Goal: Transaction & Acquisition: Purchase product/service

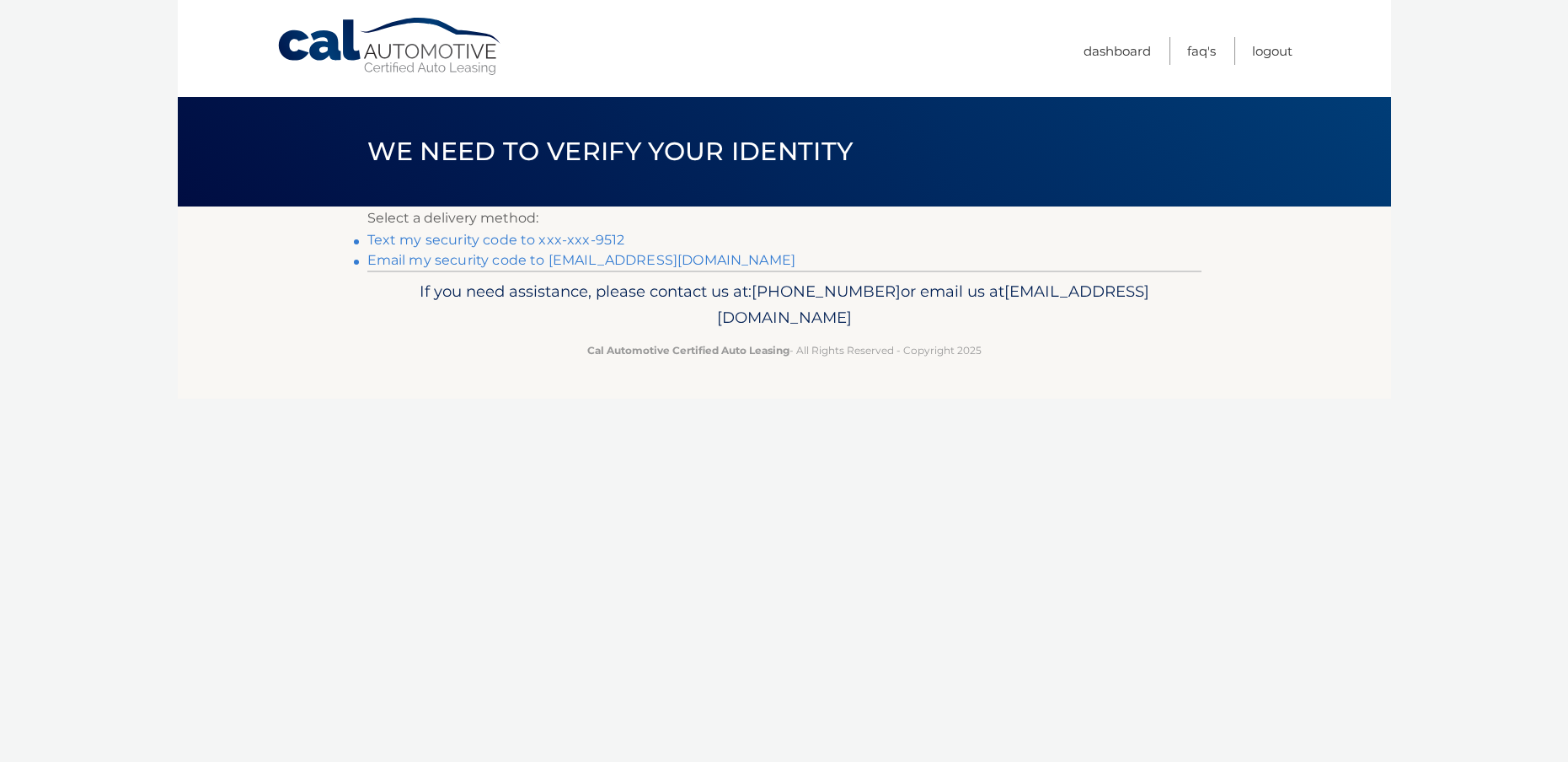
click at [552, 243] on link "Text my security code to xxx-xxx-9512" at bounding box center [496, 239] width 258 height 16
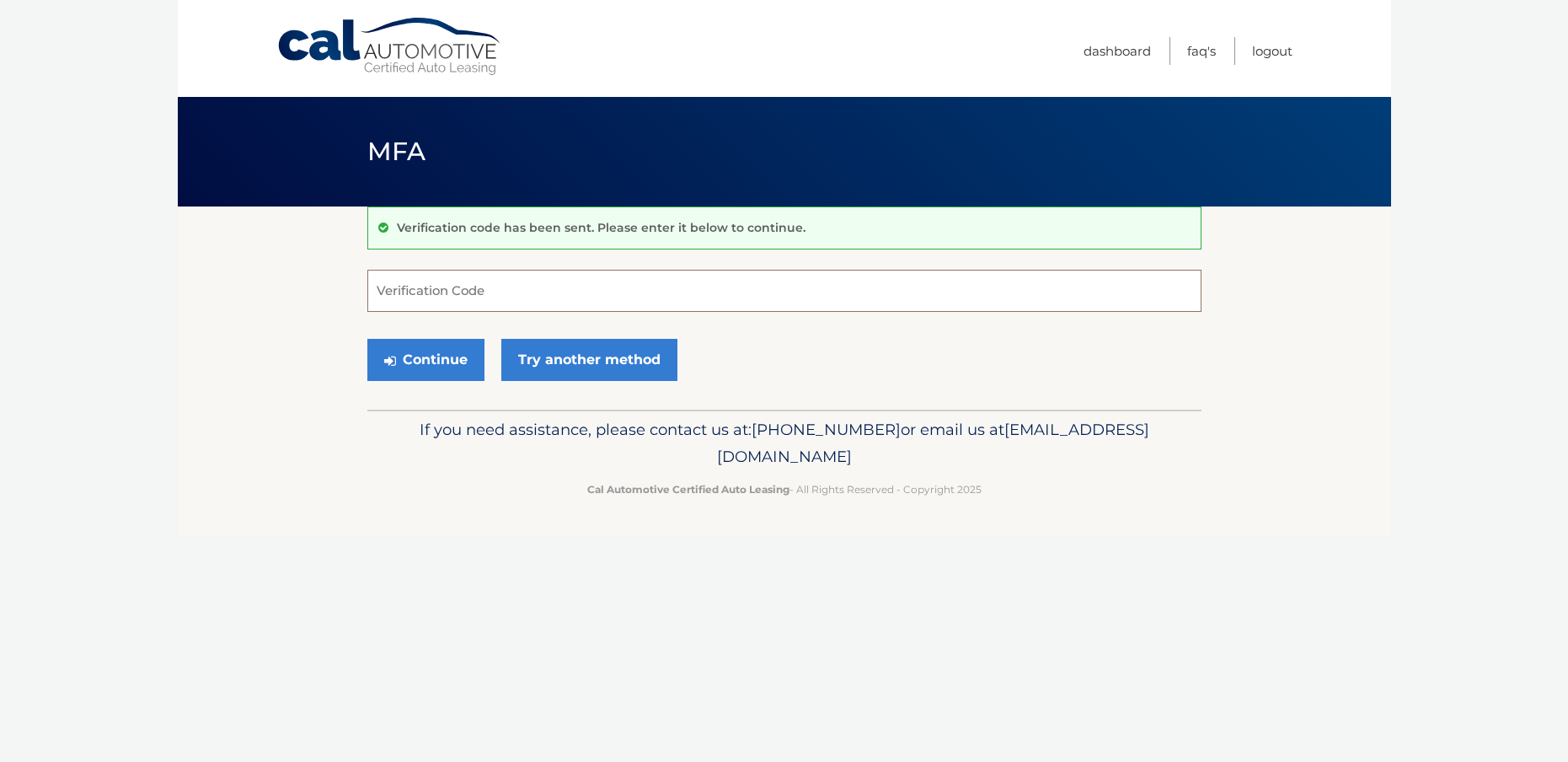
click at [510, 281] on input "Verification Code" at bounding box center [784, 291] width 834 height 42
type input "436853"
click at [424, 359] on button "Continue" at bounding box center [426, 360] width 117 height 42
click at [446, 370] on button "Continue" at bounding box center [426, 360] width 117 height 42
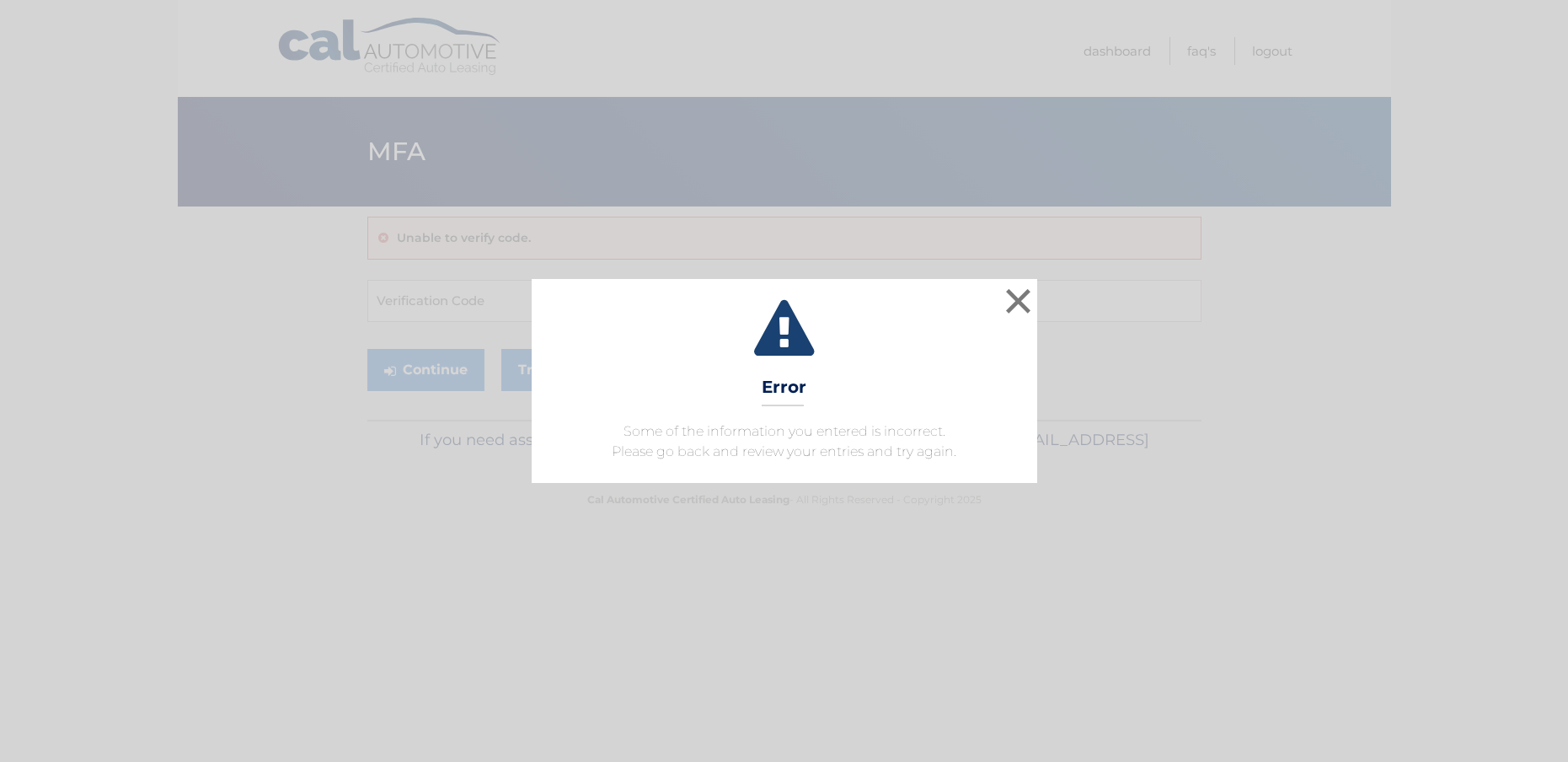
click at [446, 369] on div "× Error Some of the information you entered is incorrect. Please go back and re…" at bounding box center [784, 381] width 1554 height 204
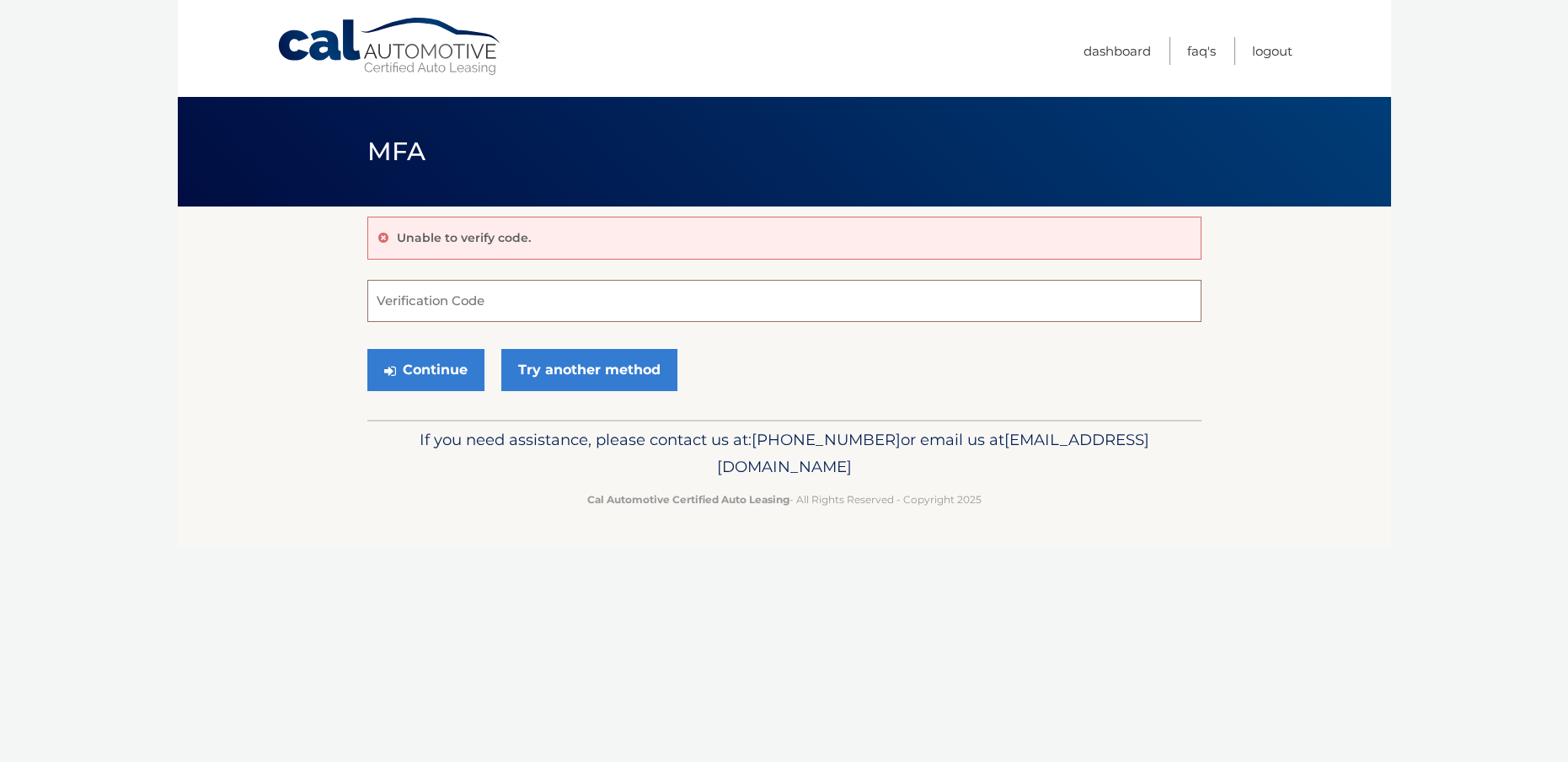
click at [459, 310] on input "Verification Code" at bounding box center [784, 301] width 834 height 42
type input "436853"
click at [441, 356] on button "Continue" at bounding box center [426, 370] width 117 height 42
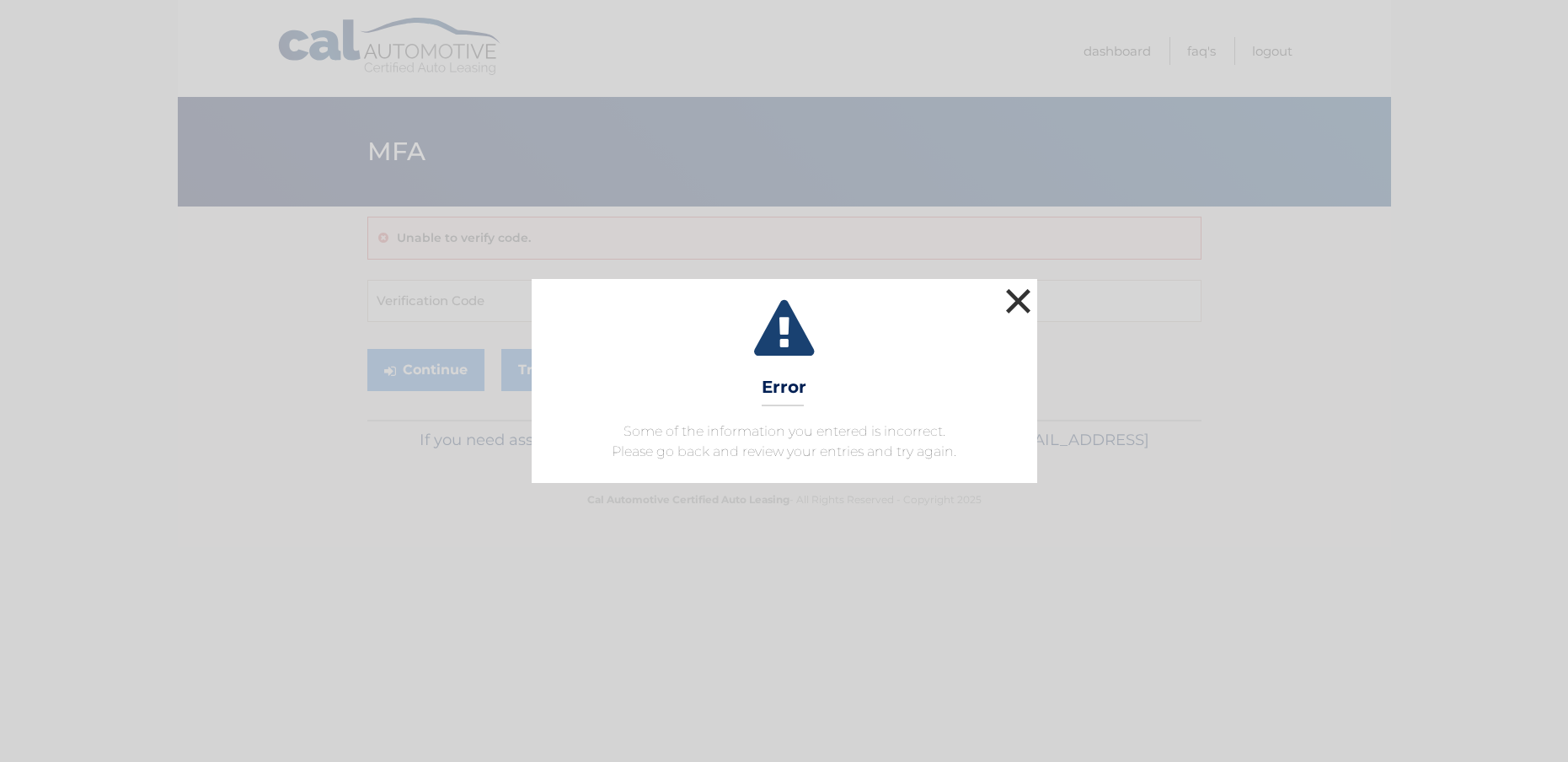
click at [1024, 305] on button "×" at bounding box center [1018, 301] width 34 height 34
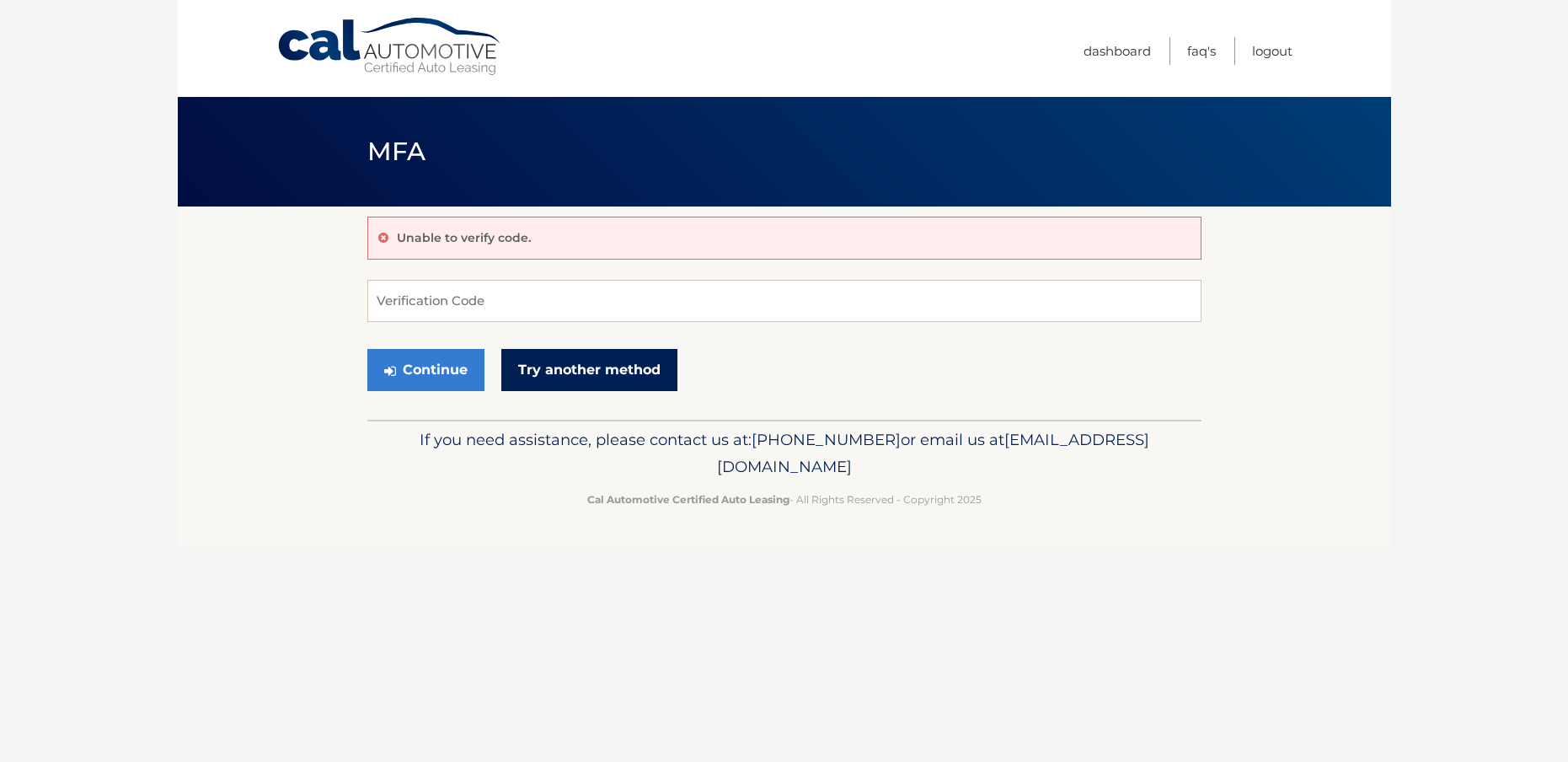
click at [573, 375] on link "Try another method" at bounding box center [589, 370] width 176 height 42
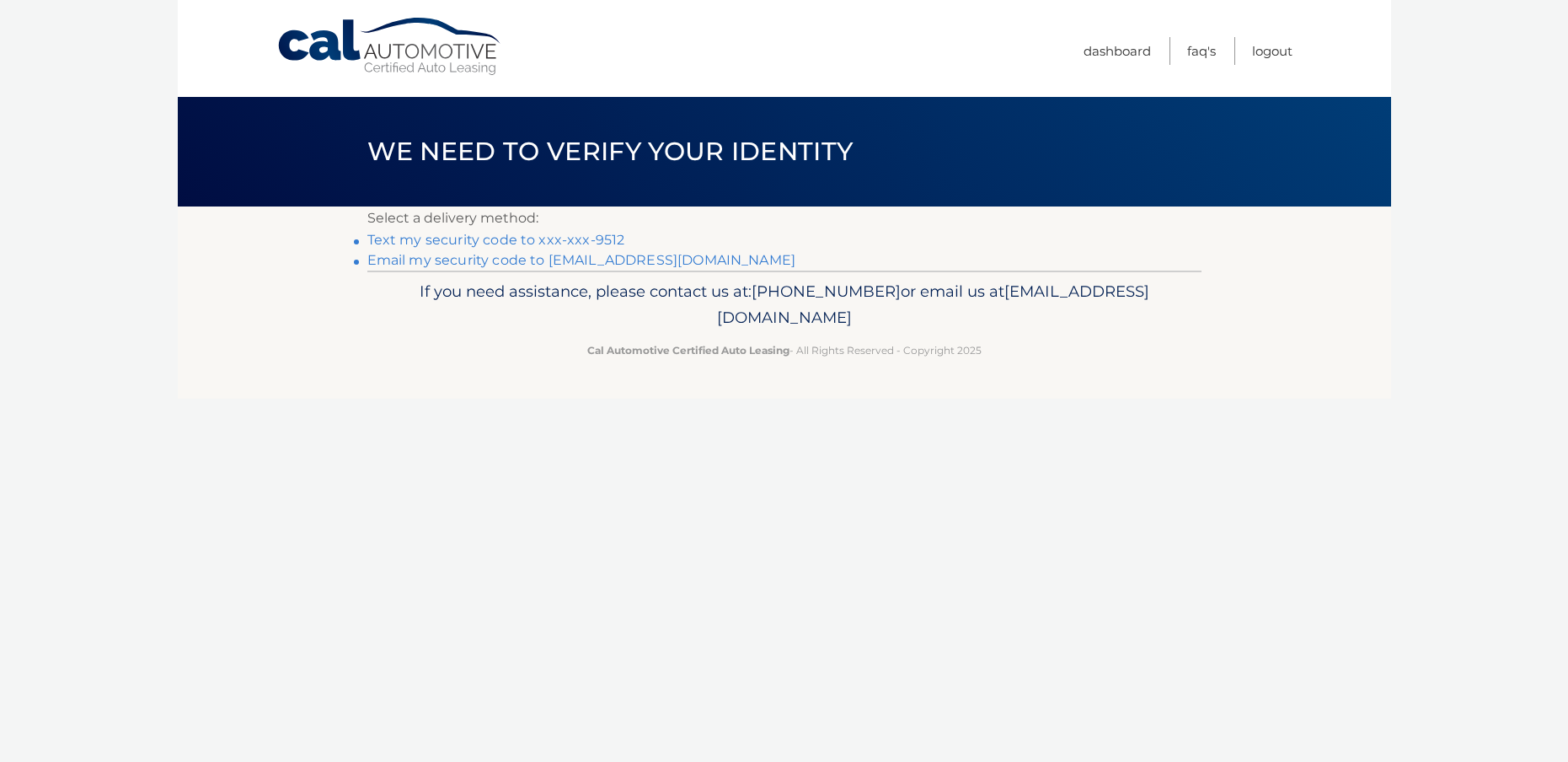
click at [529, 237] on link "Text my security code to xxx-xxx-9512" at bounding box center [496, 239] width 258 height 16
click at [520, 239] on link "Text my security code to xxx-xxx-9512" at bounding box center [496, 239] width 258 height 16
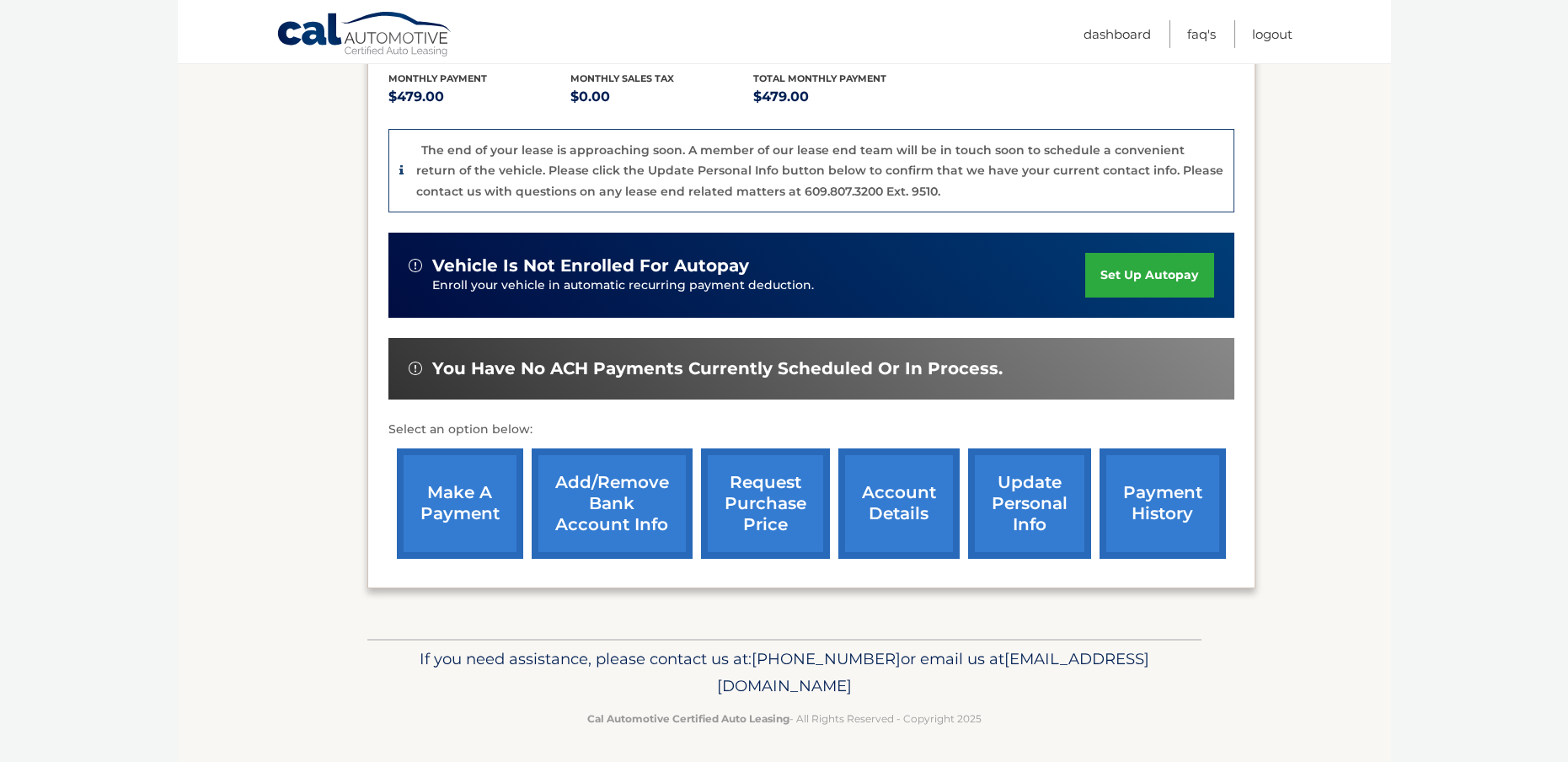
scroll to position [359, 0]
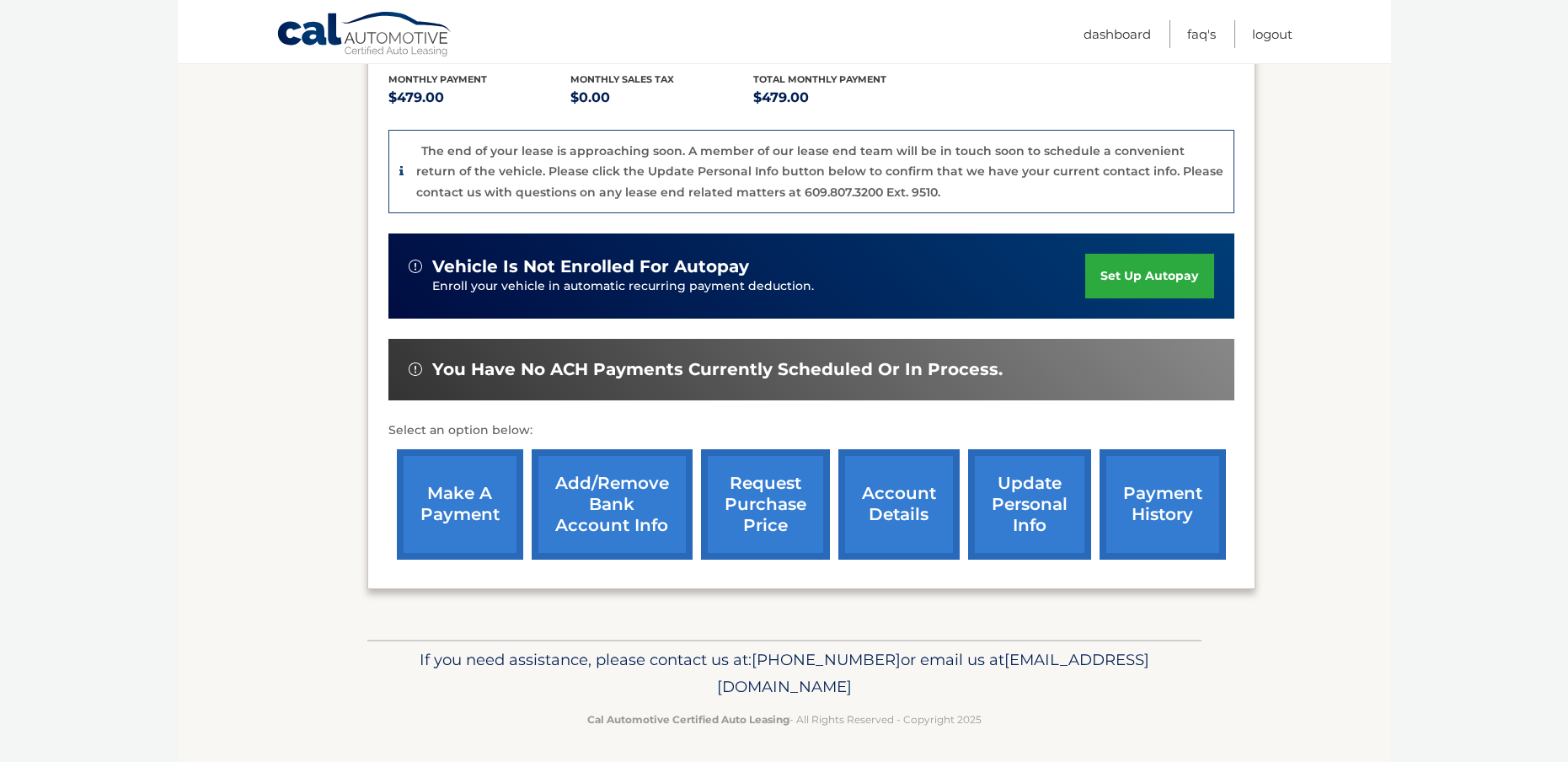
click at [890, 502] on link "account details" at bounding box center [899, 504] width 121 height 110
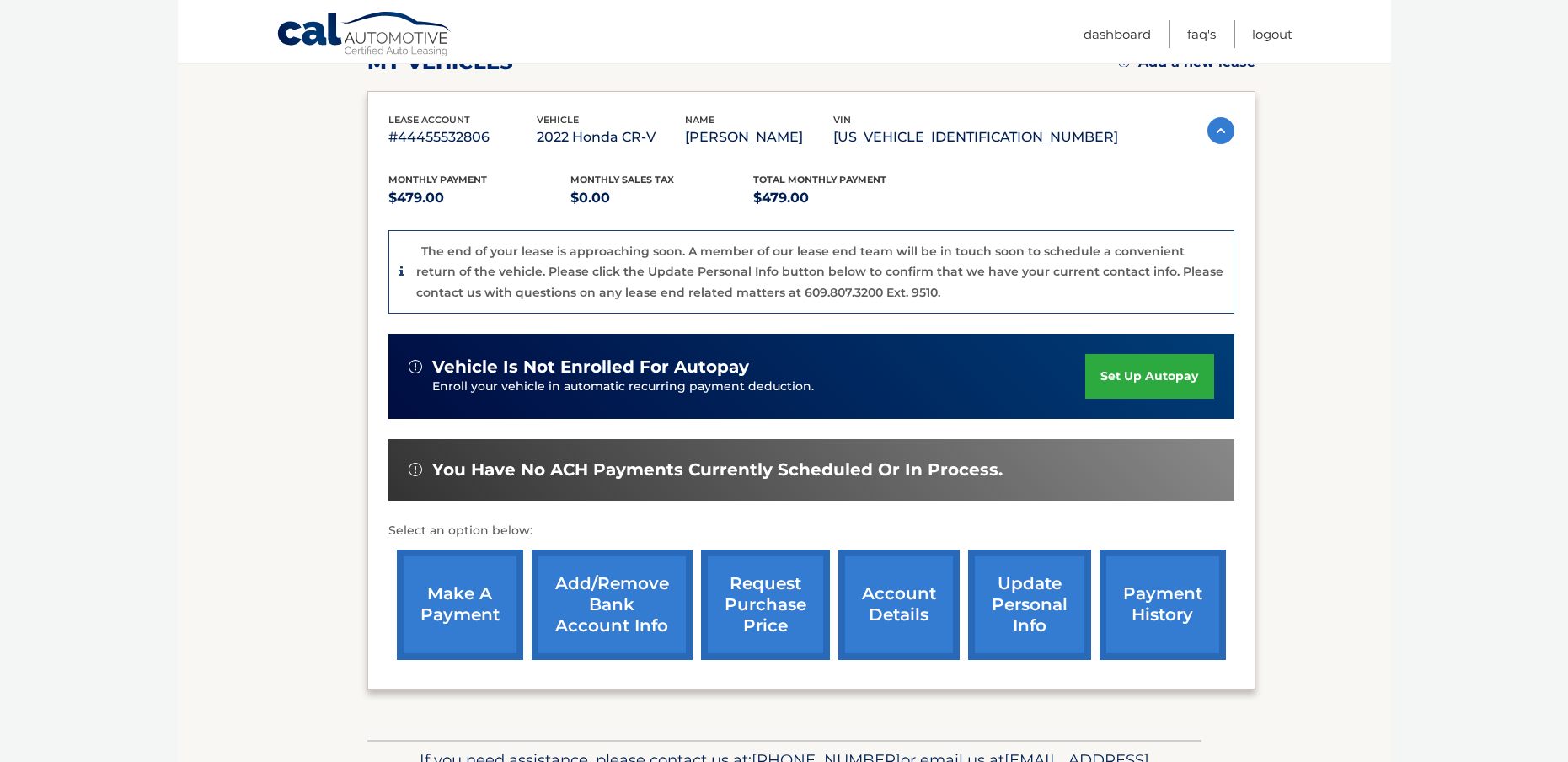
scroll to position [259, 0]
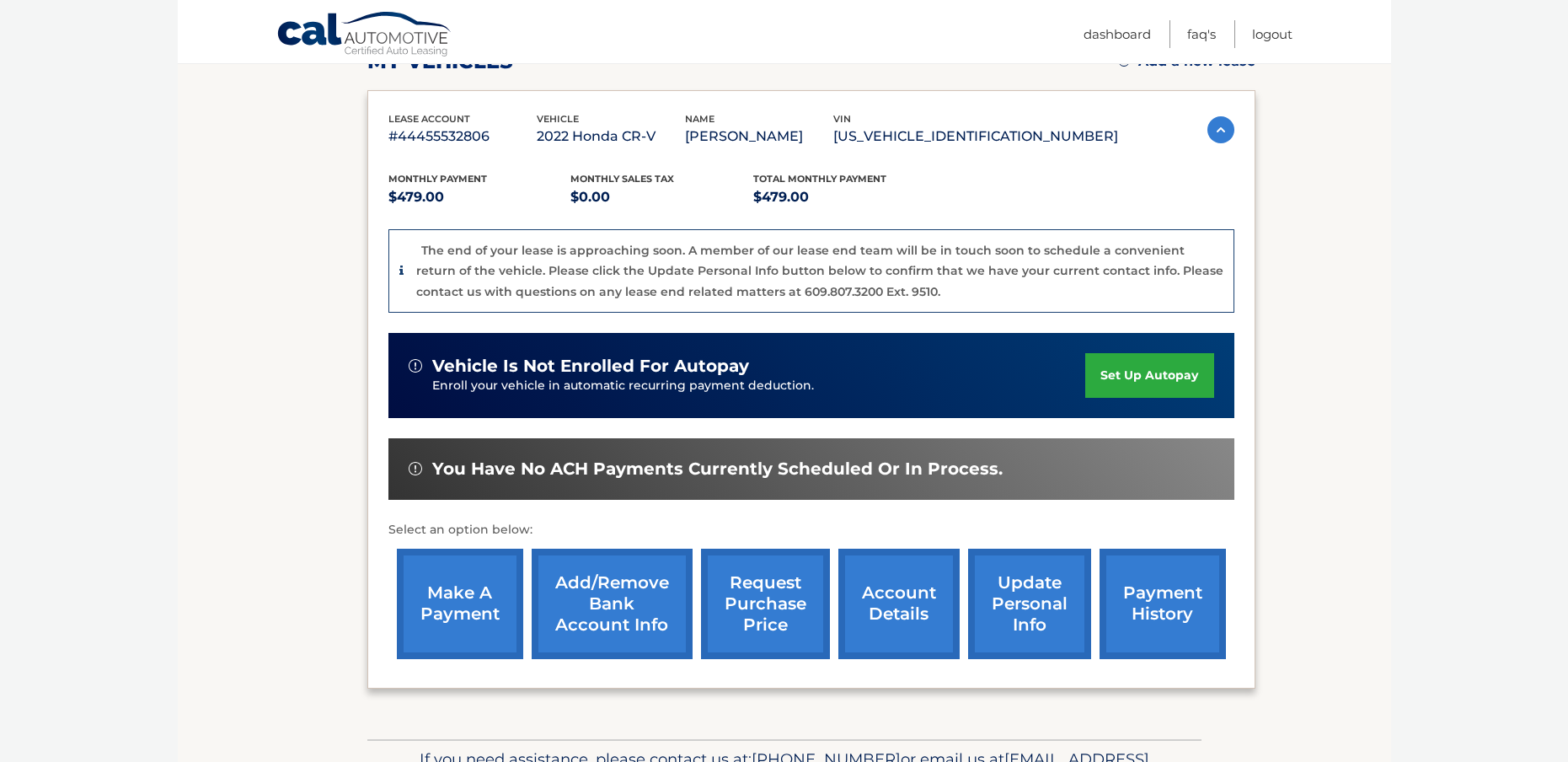
click at [466, 611] on link "make a payment" at bounding box center [460, 604] width 126 height 110
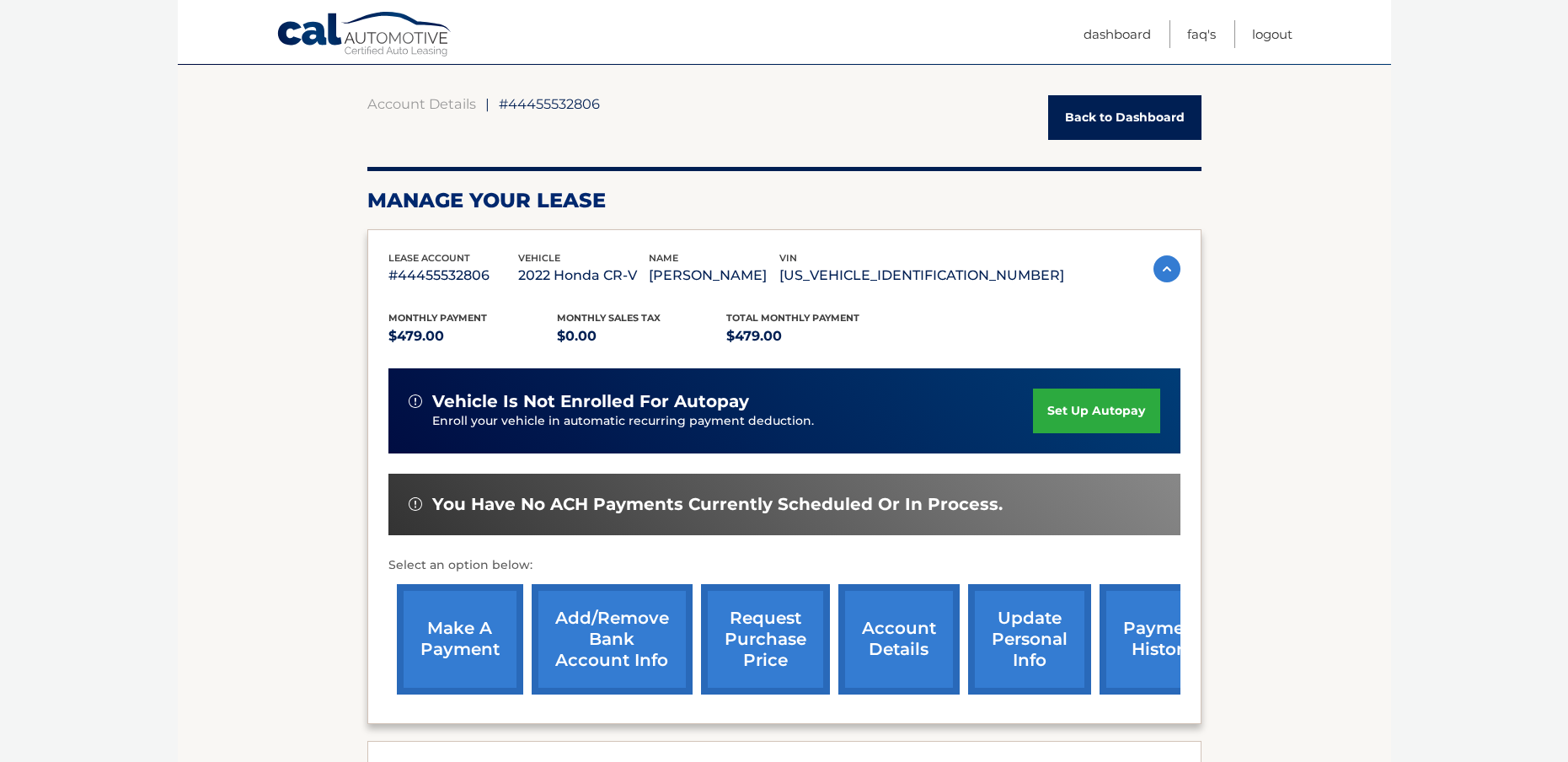
scroll to position [146, 0]
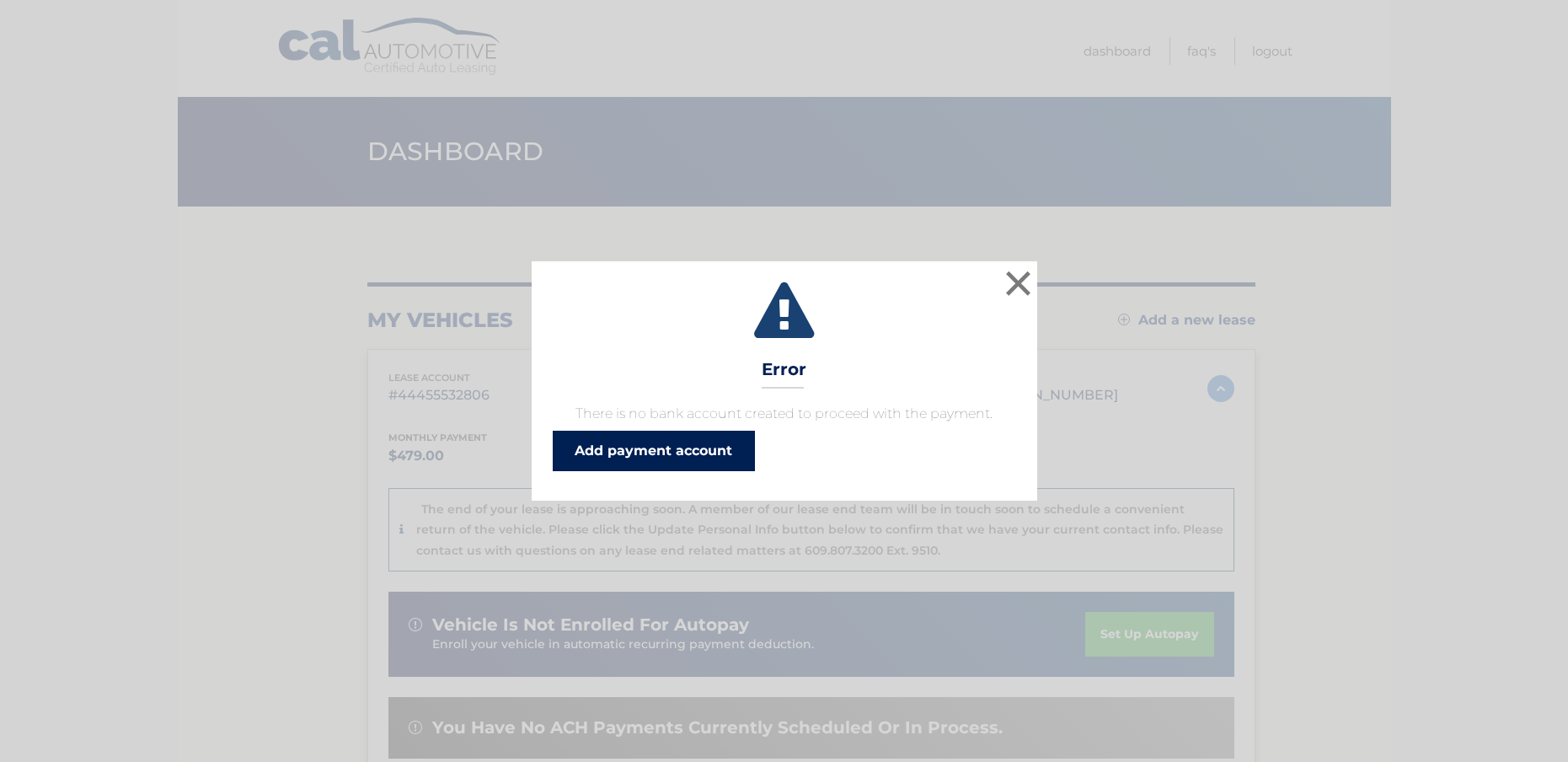
click at [657, 452] on link "Add payment account" at bounding box center [653, 451] width 203 height 40
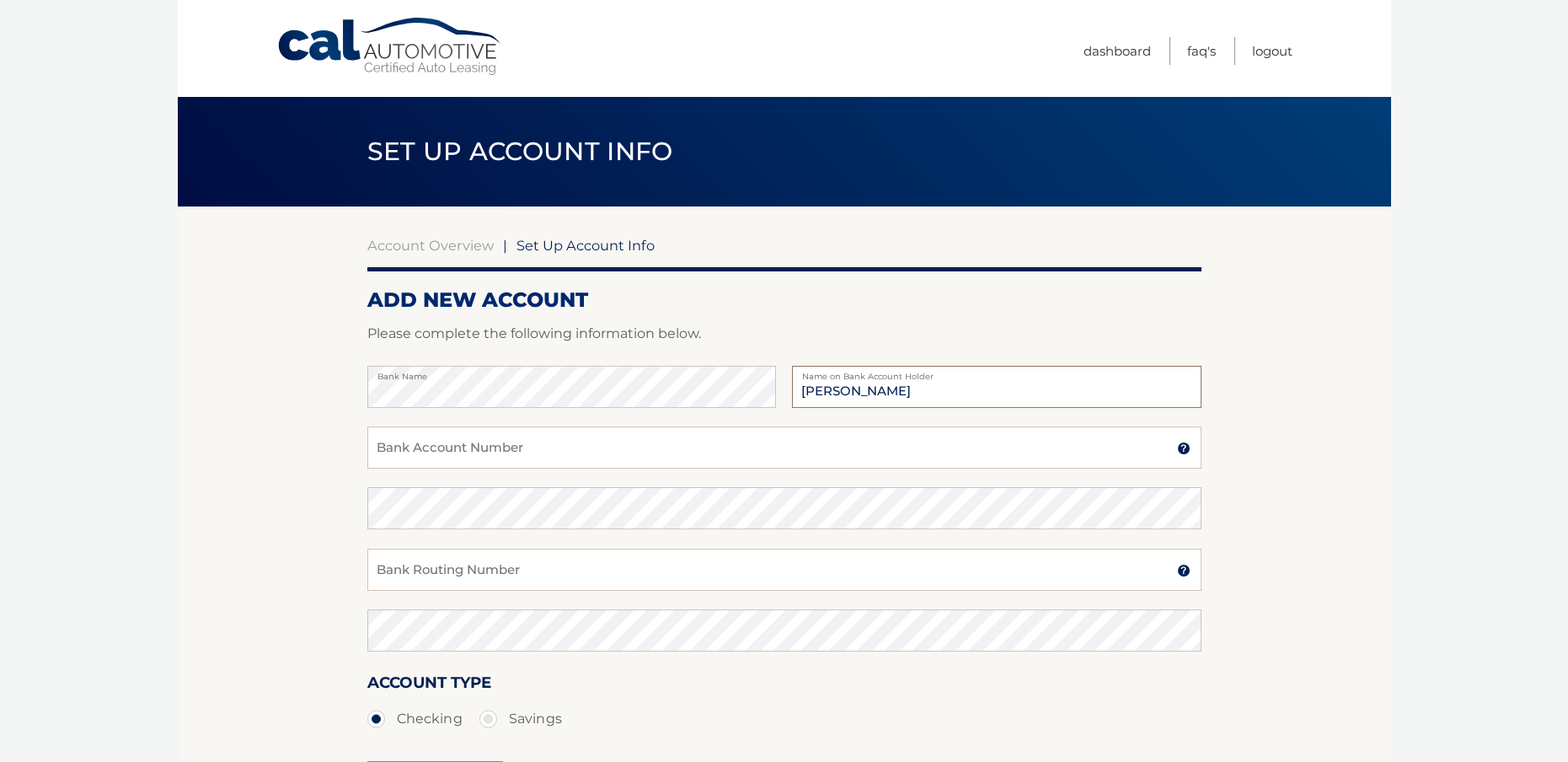
type input "[PERSON_NAME]"
click at [681, 449] on input "Bank Account Number" at bounding box center [784, 447] width 834 height 42
drag, startPoint x: 477, startPoint y: 460, endPoint x: 343, endPoint y: 446, distance: 134.7
click at [343, 446] on section "Account Overview | Set Up Account Info ADD NEW ACCOUNT Please complete the foll…" at bounding box center [784, 528] width 1213 height 644
type input "014409338"
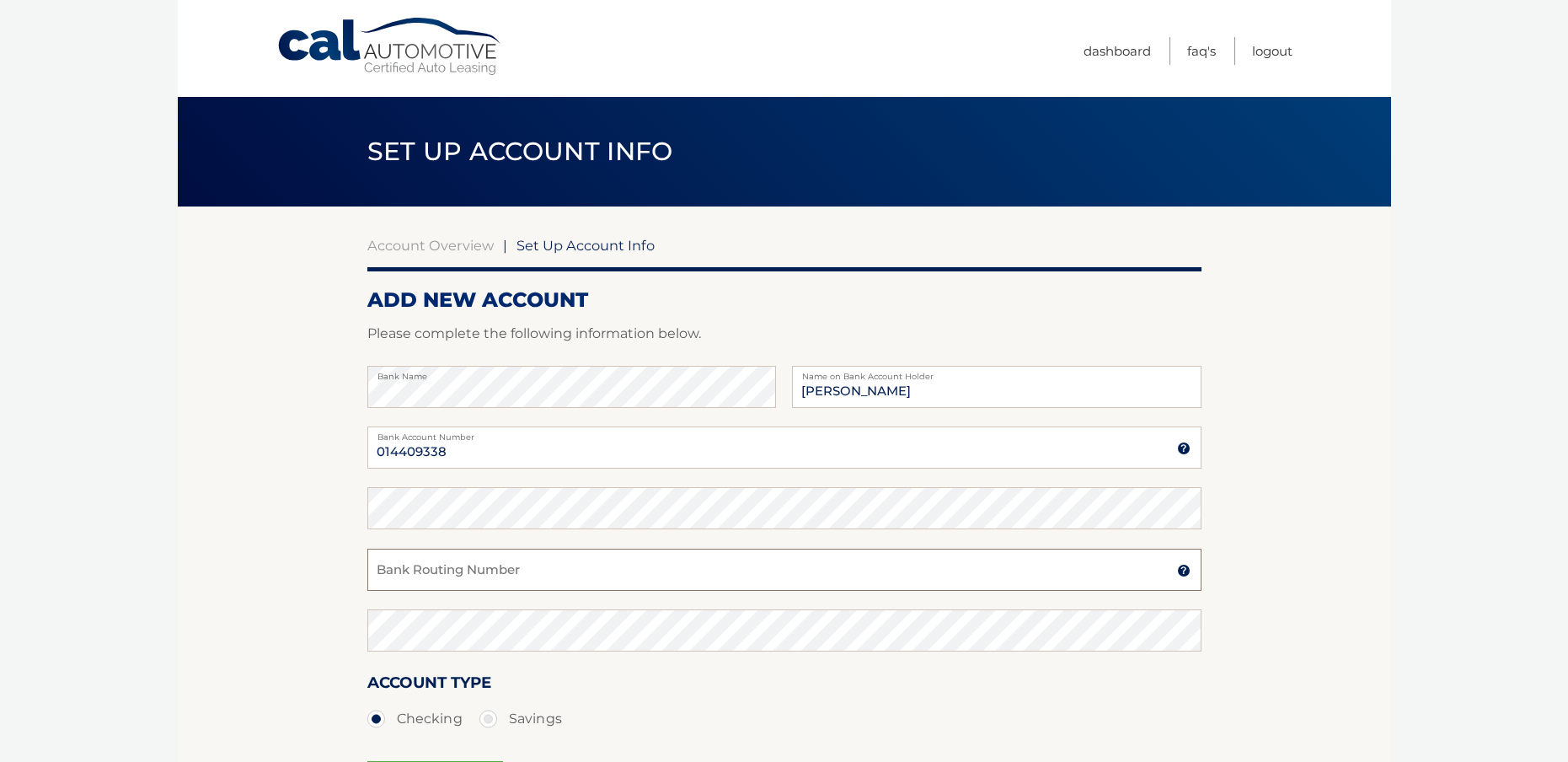
scroll to position [58, 0]
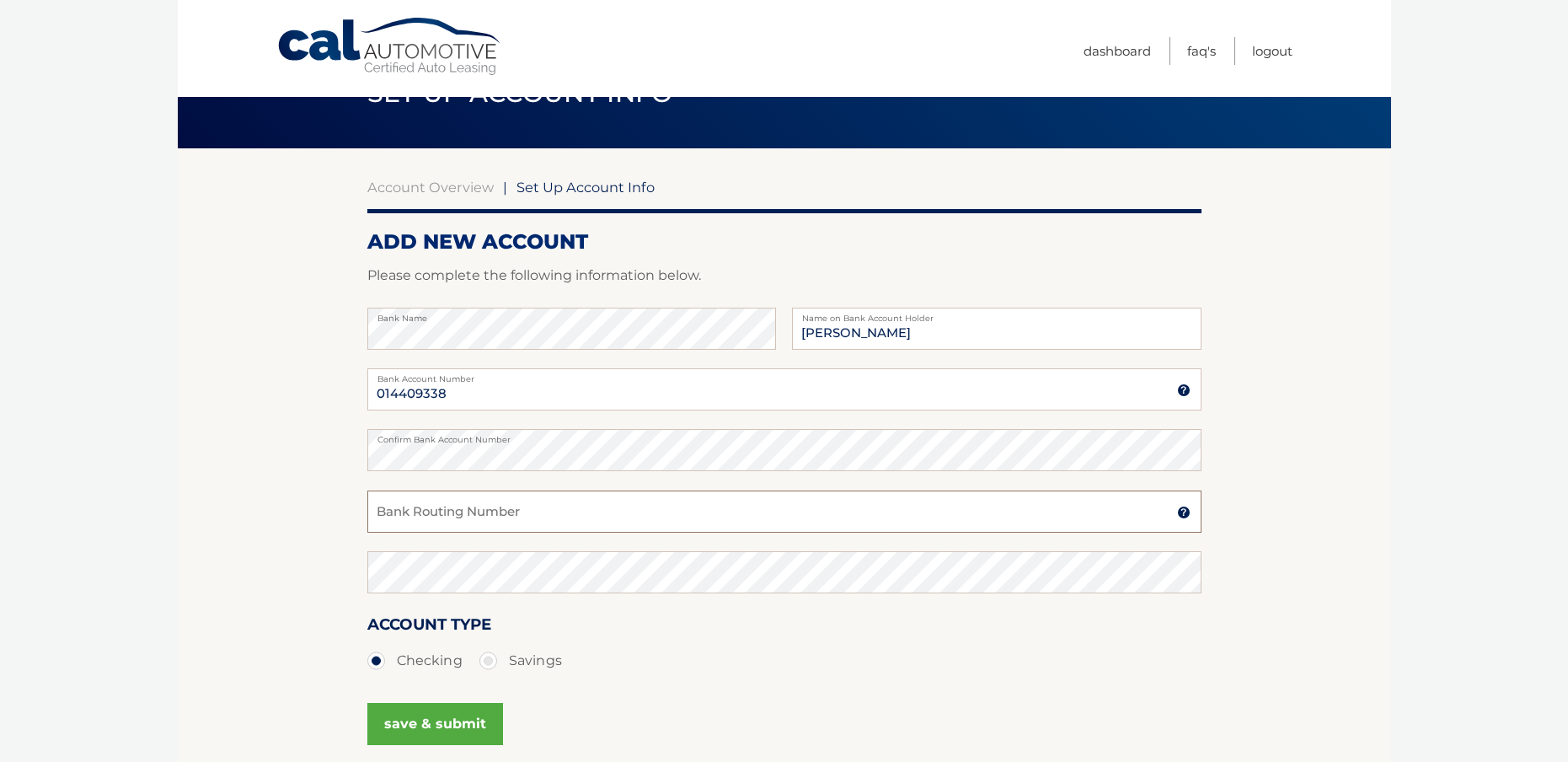
click at [435, 500] on input "Bank Routing Number" at bounding box center [784, 512] width 834 height 42
type input "021001486"
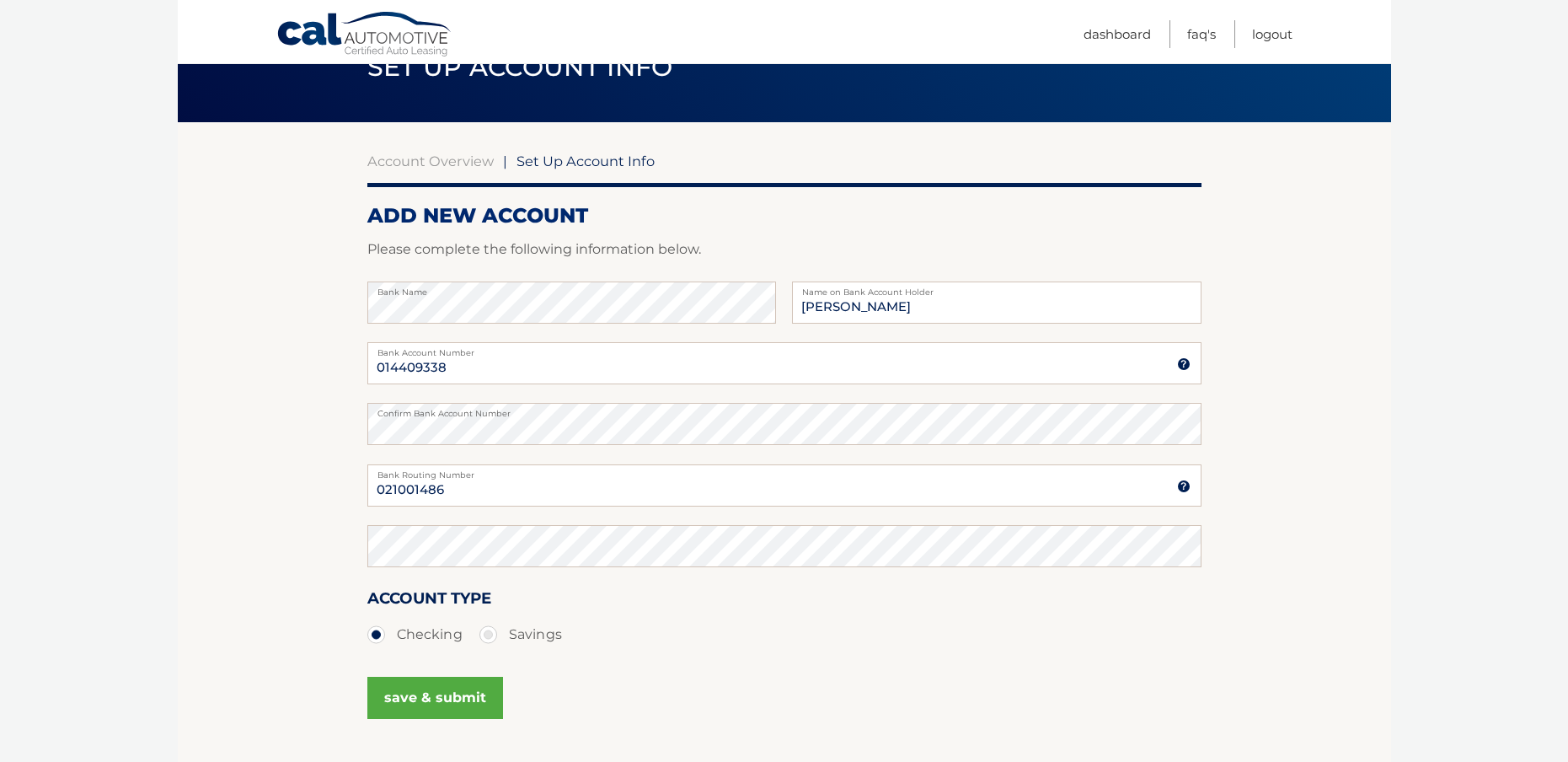
scroll to position [92, 0]
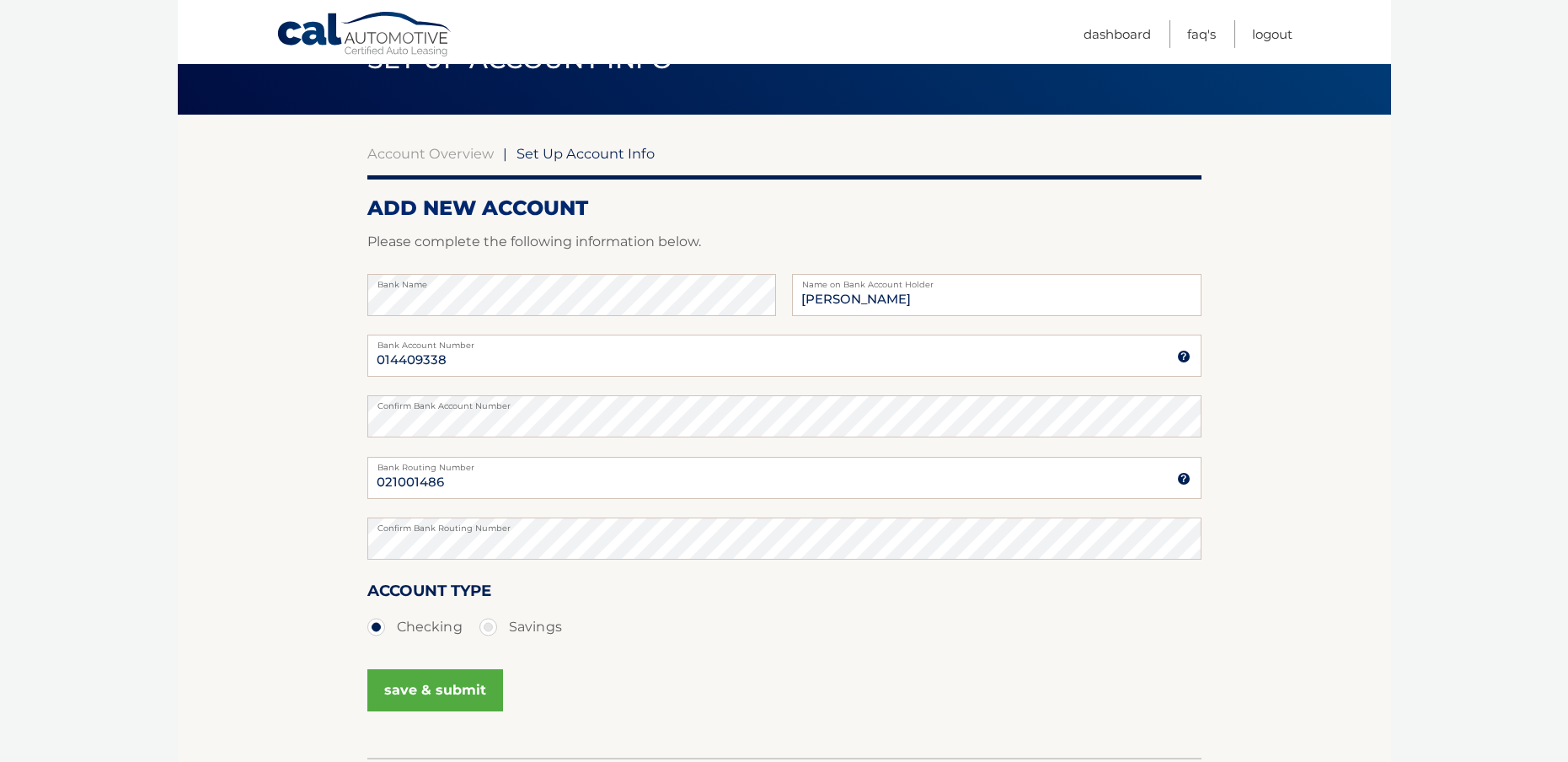
click at [437, 698] on button "save & submit" at bounding box center [435, 690] width 136 height 42
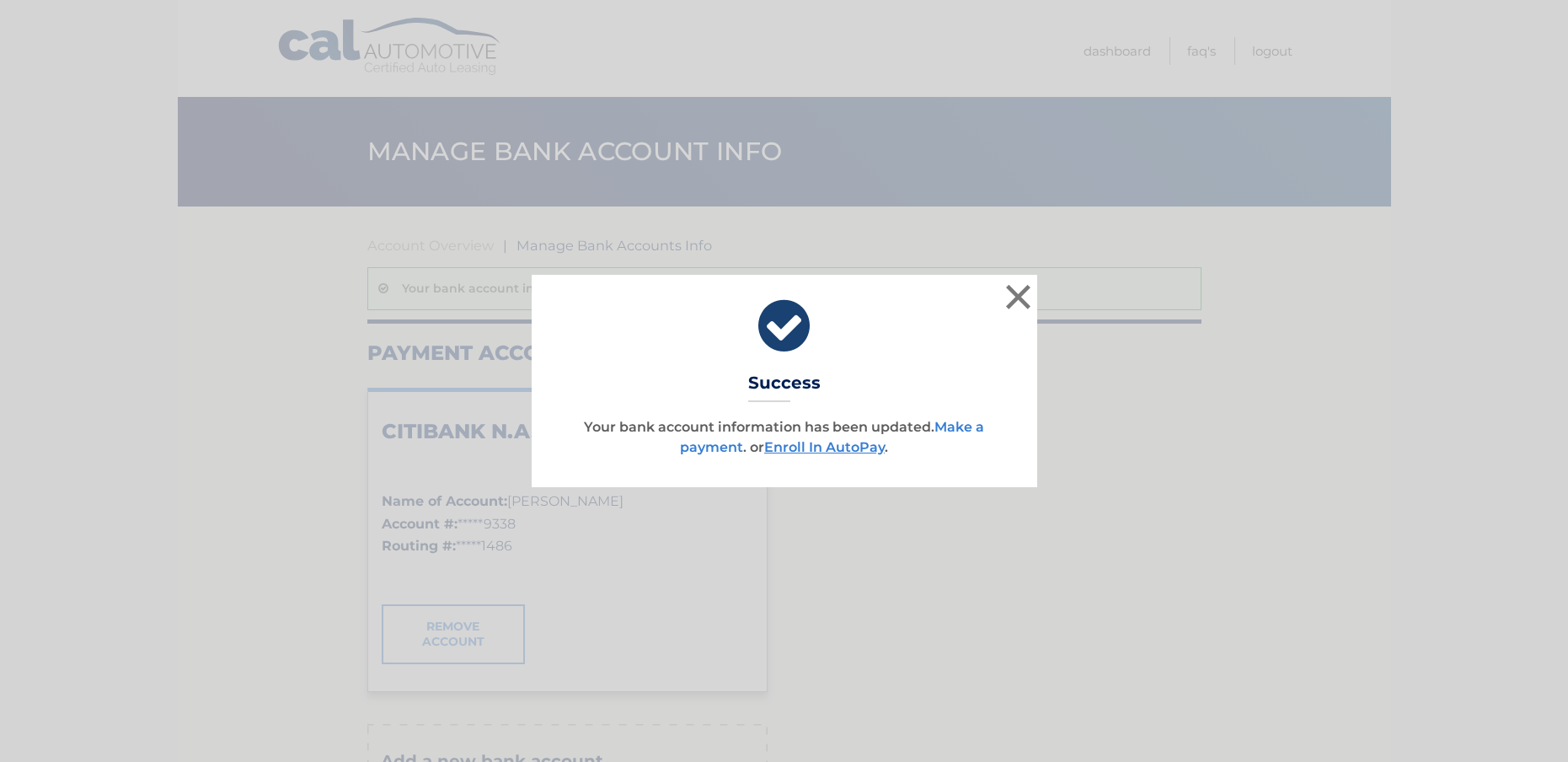
click at [974, 425] on link "Make a payment" at bounding box center [832, 437] width 304 height 37
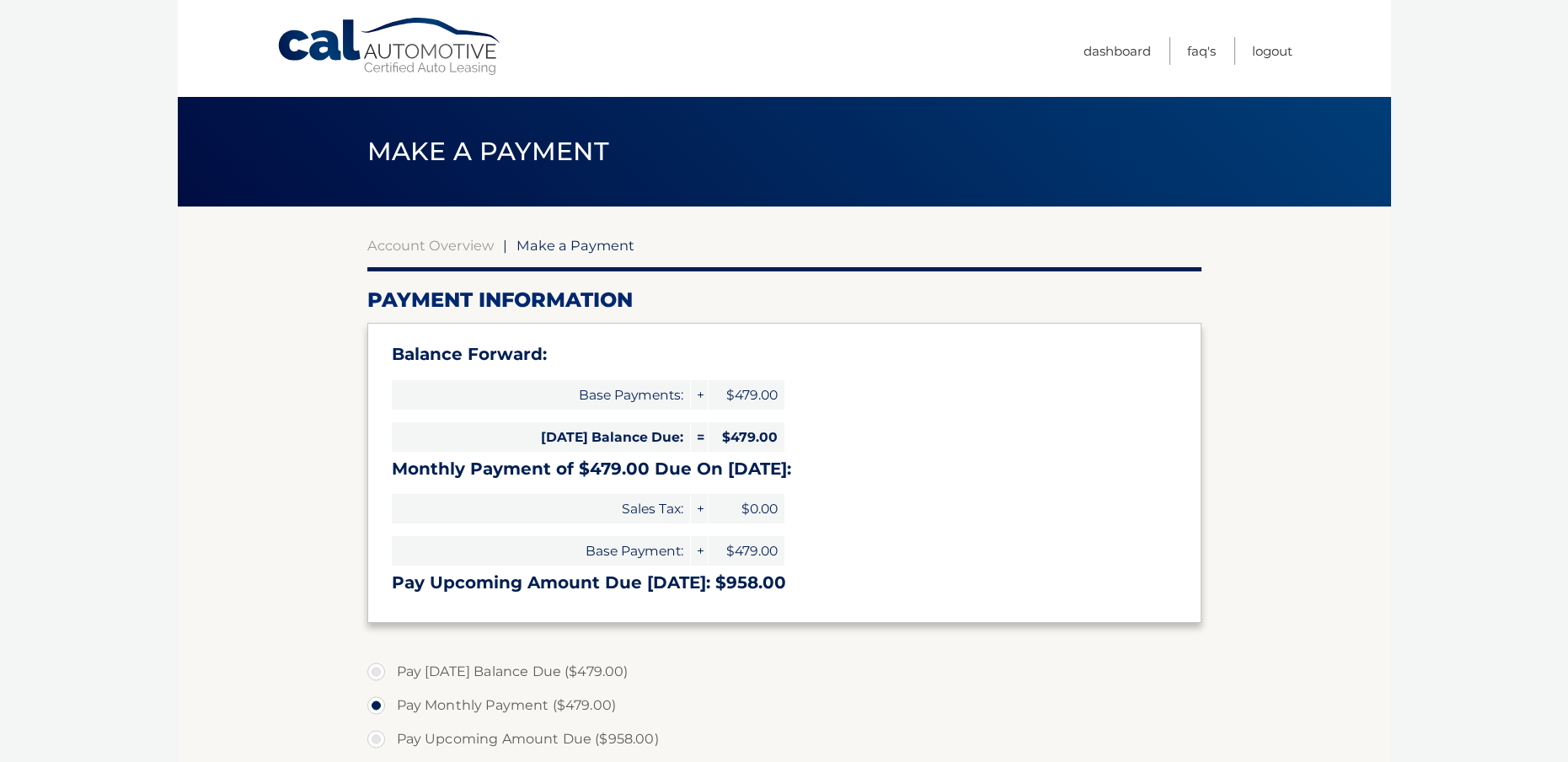
select select "MmYyMDIwN2QtMWY0Zi00MTUxLTkwM2ItZWY3OGQ2MDYyZmU4"
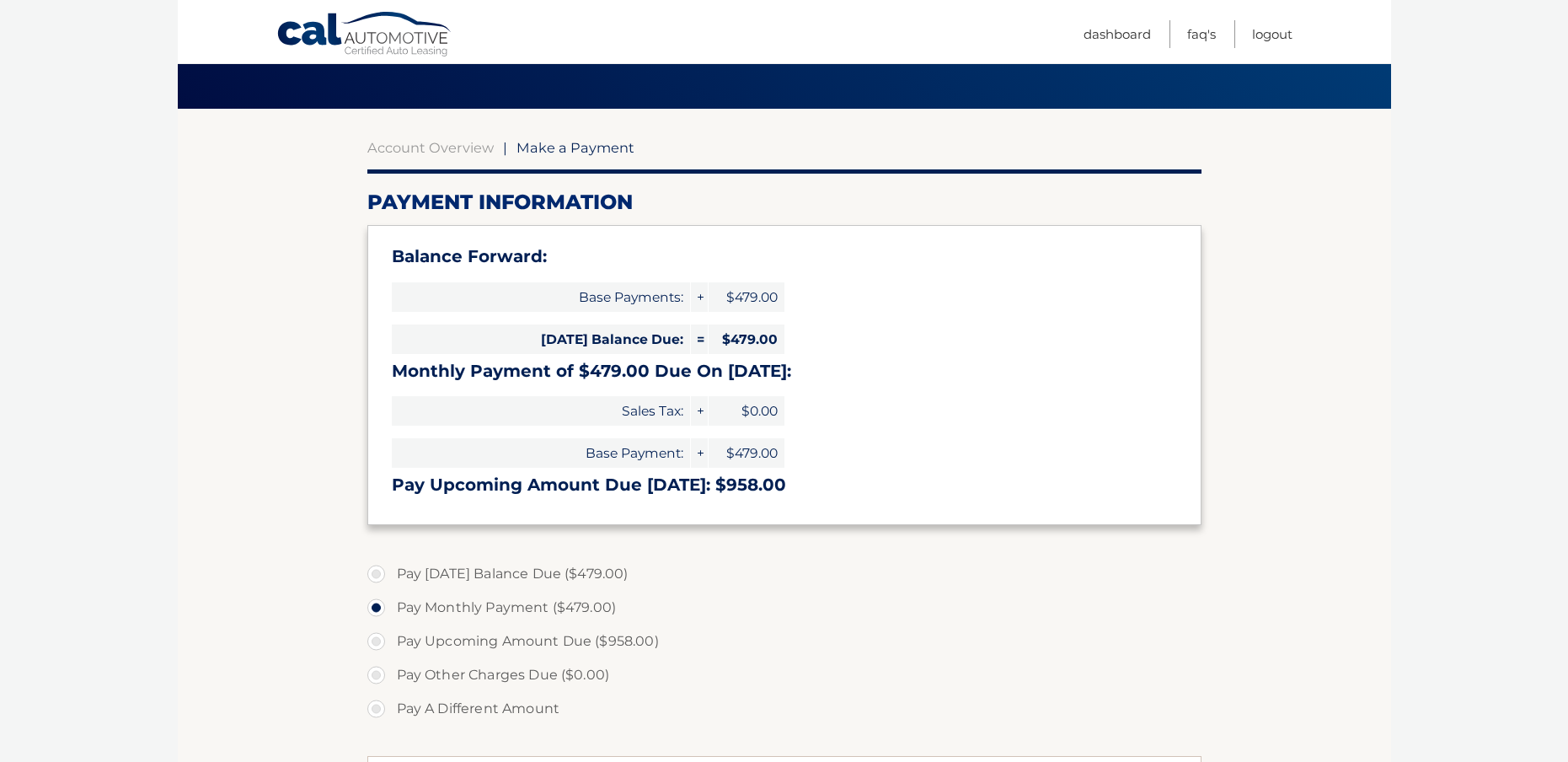
scroll to position [104, 0]
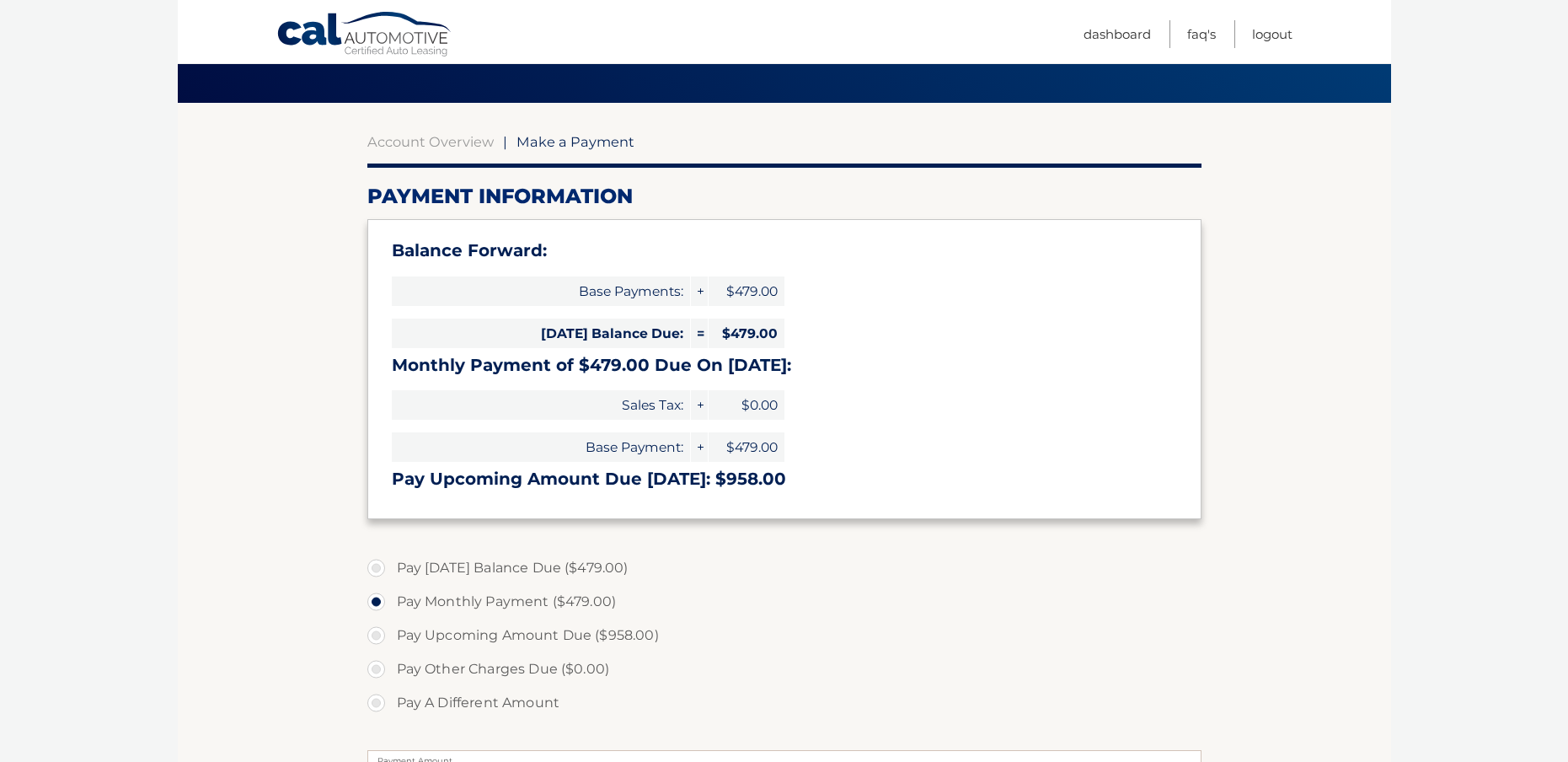
click at [372, 567] on label "Pay Today's Balance Due ($479.00)" at bounding box center [784, 568] width 834 height 34
click at [374, 567] on input "Pay Today's Balance Due ($479.00)" at bounding box center [382, 564] width 16 height 27
radio input "true"
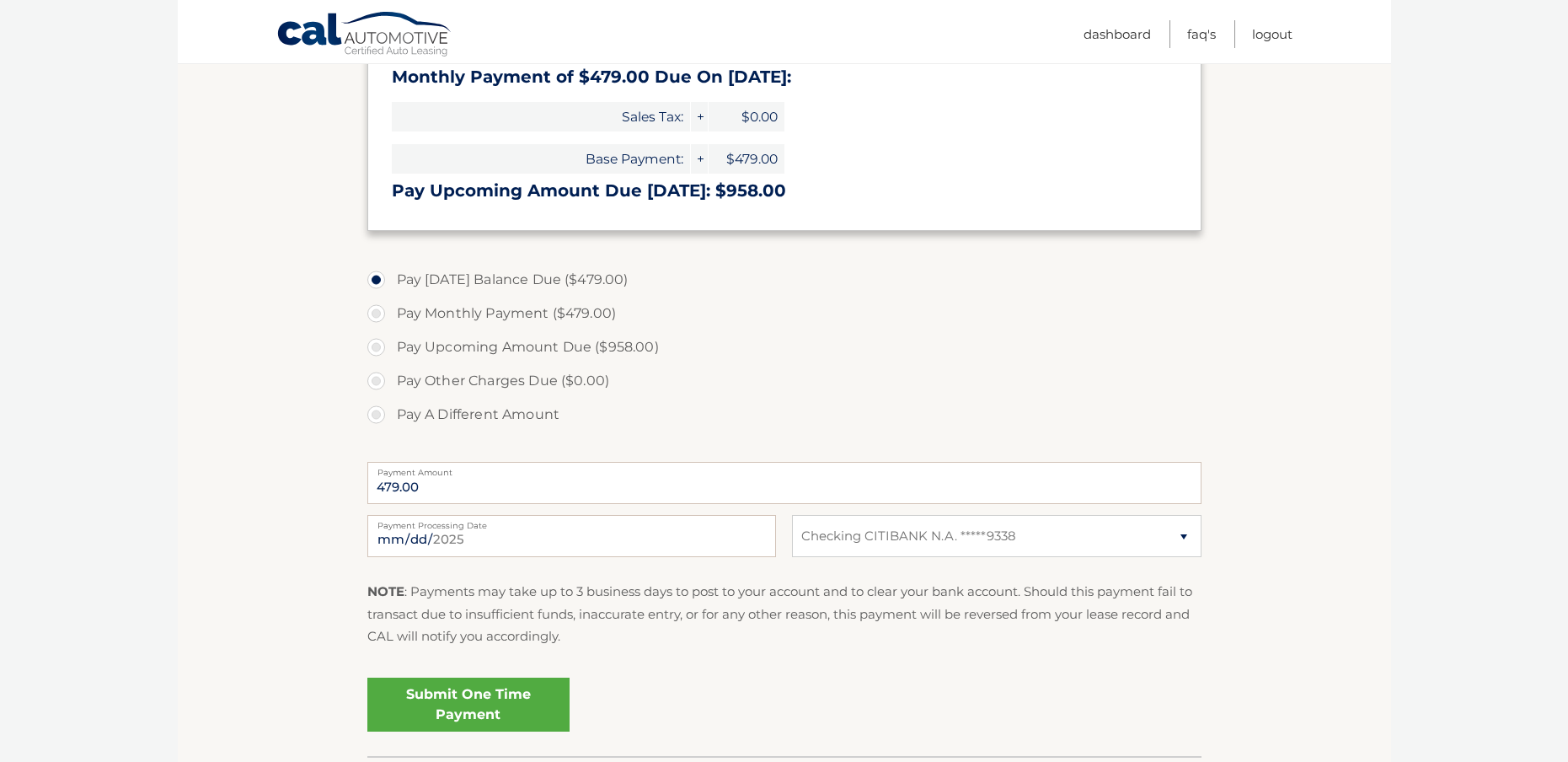
scroll to position [393, 0]
click at [523, 698] on link "Submit One Time Payment" at bounding box center [468, 702] width 203 height 54
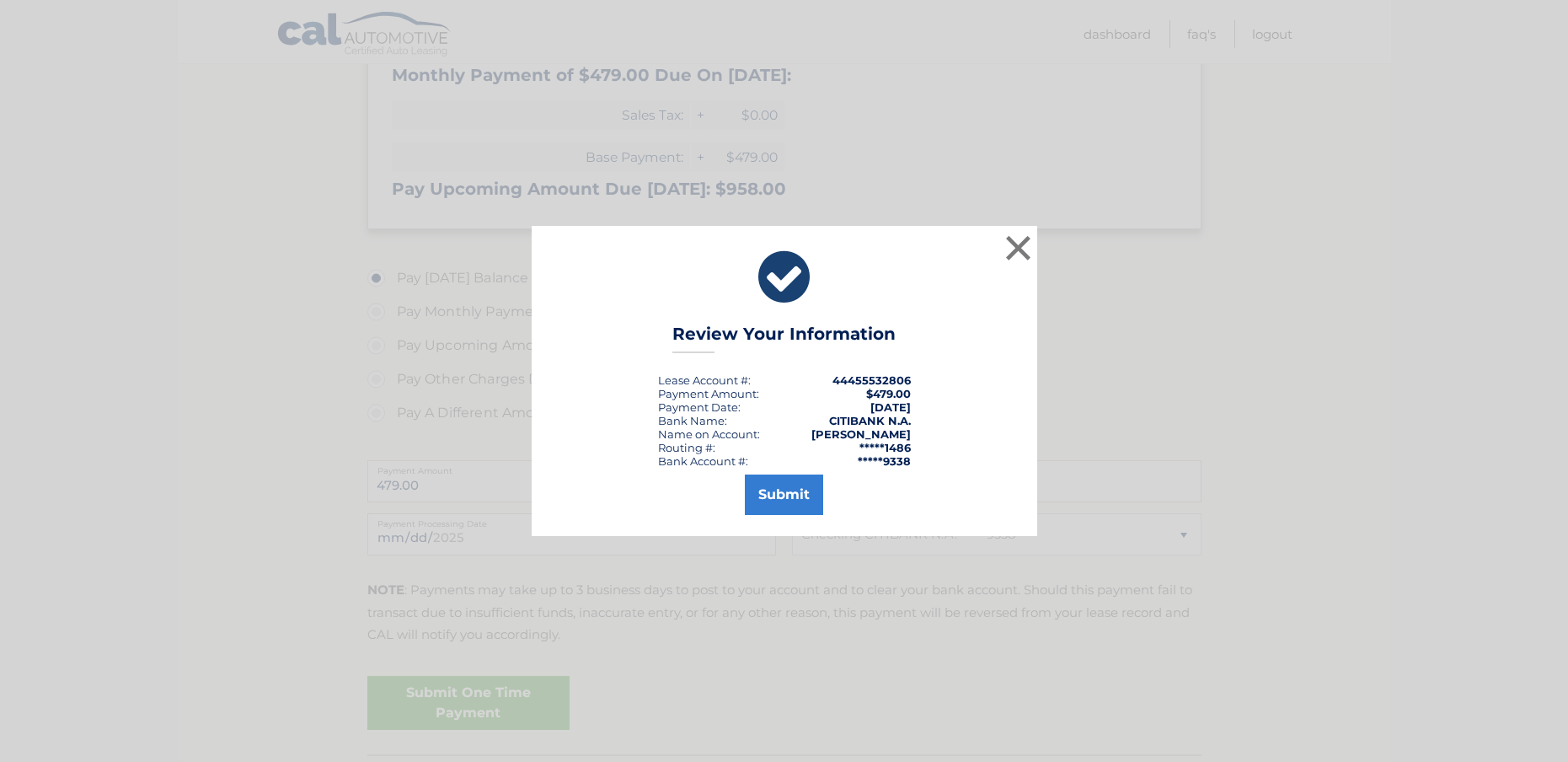
scroll to position [397, 0]
click at [790, 502] on button "Submit" at bounding box center [784, 495] width 79 height 40
